Goal: Find specific page/section: Find specific page/section

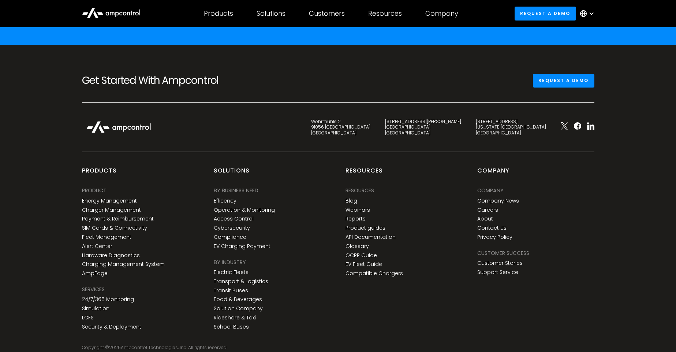
scroll to position [2711, 0]
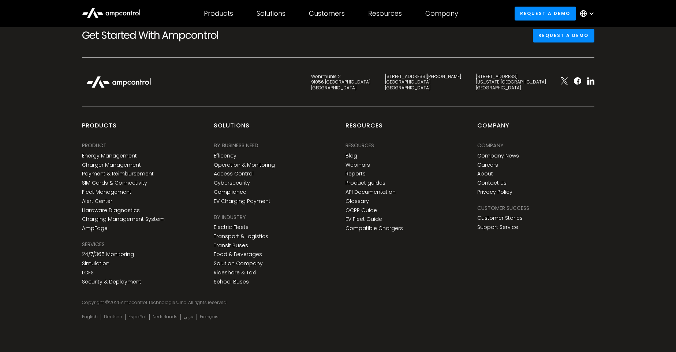
click at [488, 169] on div "Company Company Company News Careers About Contact Us Privacy Policy" at bounding box center [498, 169] width 42 height 56
click at [490, 165] on link "Careers" at bounding box center [487, 165] width 21 height 6
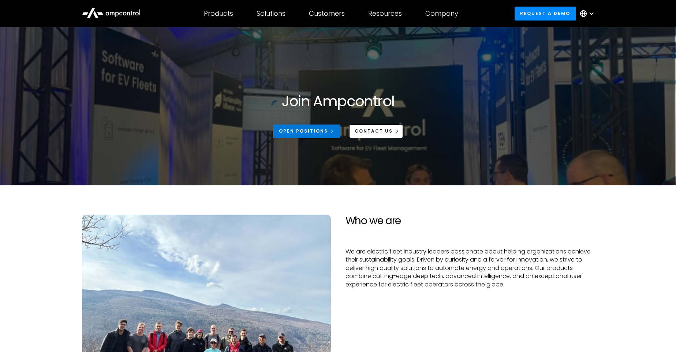
click at [326, 133] on div "Open Positions" at bounding box center [303, 131] width 49 height 7
